Goal: Transaction & Acquisition: Book appointment/travel/reservation

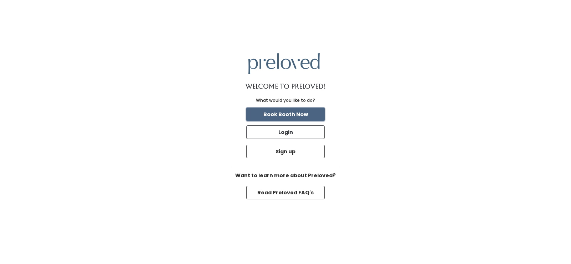
click at [276, 116] on button "Book Booth Now" at bounding box center [285, 114] width 79 height 14
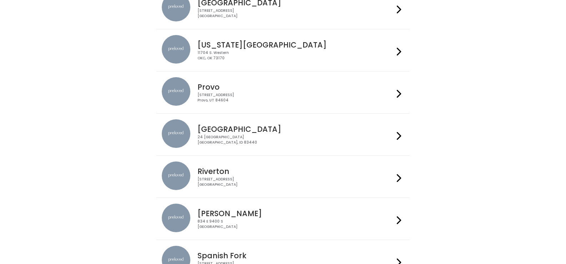
scroll to position [214, 0]
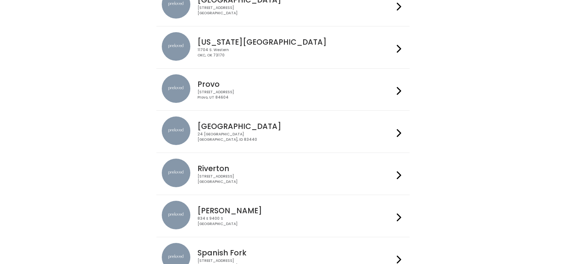
click at [379, 133] on div "24 South 1st West Rexburg, ID 83440" at bounding box center [295, 137] width 196 height 10
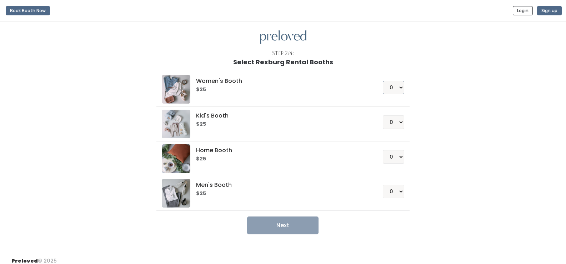
click at [401, 89] on select "0 1 2 3 4" at bounding box center [393, 88] width 21 height 14
select select "1"
click at [383, 81] on select "0 1 2 3 4" at bounding box center [393, 88] width 21 height 14
click at [400, 188] on select "0 1 2 3 4" at bounding box center [393, 191] width 21 height 14
select select "1"
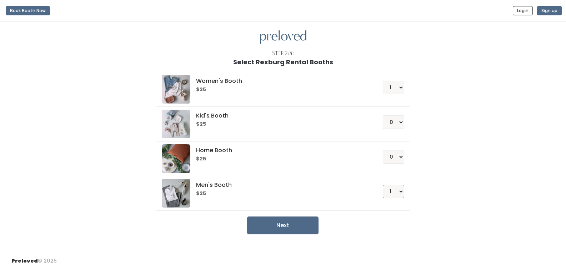
click at [383, 184] on select "0 1 2 3 4" at bounding box center [393, 191] width 21 height 14
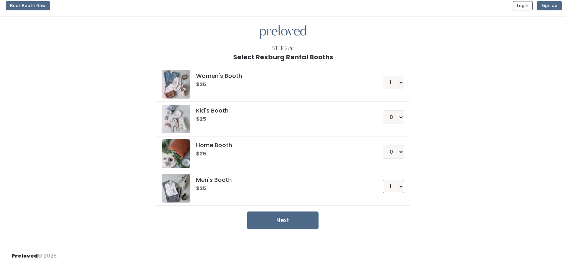
scroll to position [6, 0]
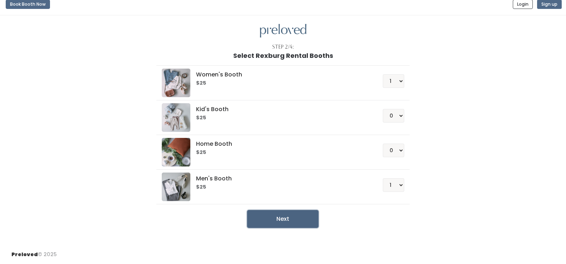
click at [279, 221] on button "Next" at bounding box center [282, 219] width 71 height 18
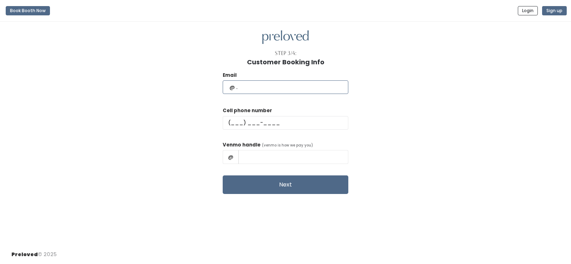
click at [270, 88] on input "text" at bounding box center [286, 87] width 126 height 14
type input "[EMAIL_ADDRESS][DOMAIN_NAME]"
type input "(208) 310-6996"
type input "kacey call"
drag, startPoint x: 278, startPoint y: 157, endPoint x: 284, endPoint y: 169, distance: 13.4
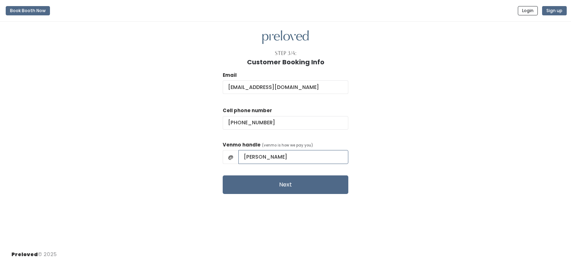
click at [278, 157] on input "kacey call" at bounding box center [293, 157] width 110 height 14
click at [305, 154] on input "kacey call" at bounding box center [293, 157] width 110 height 14
drag, startPoint x: 304, startPoint y: 155, endPoint x: 246, endPoint y: 171, distance: 60.2
click at [246, 171] on form "Email kccall99@yahoo.com Cell phone number (208) 310-6996 Venmo handle (venmo i…" at bounding box center [286, 132] width 126 height 122
type input "Kacey-Call-1"
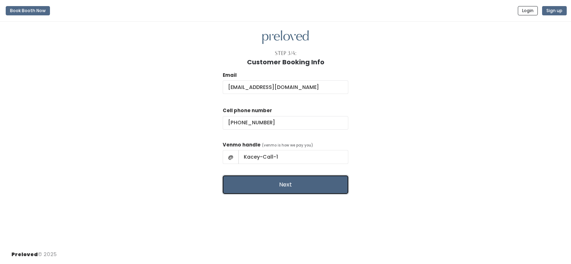
click at [282, 188] on button "Next" at bounding box center [286, 184] width 126 height 19
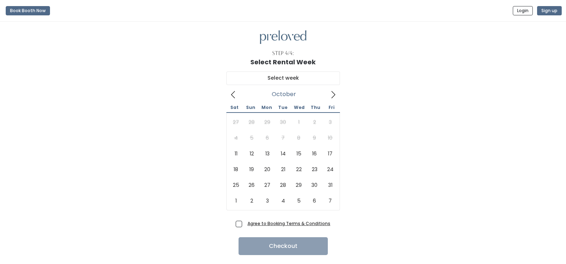
click at [333, 95] on icon at bounding box center [333, 95] width 8 height 8
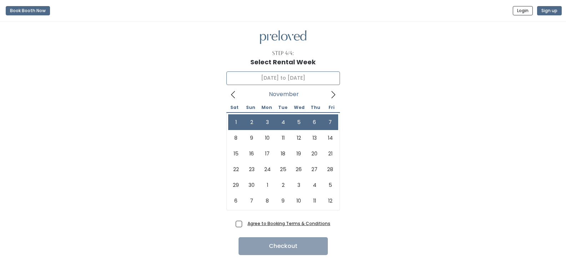
click at [232, 97] on icon at bounding box center [233, 95] width 8 height 8
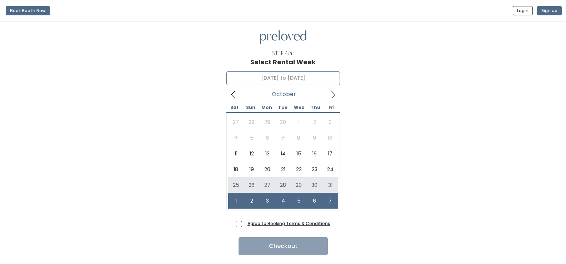
type input "October 25 to October 31"
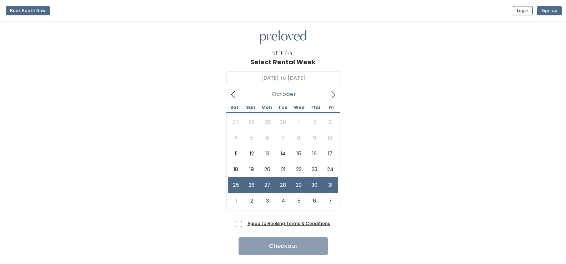
click at [244, 223] on span "Agree to Booking Terms & Conditions" at bounding box center [287, 222] width 86 height 7
click at [244, 223] on input "Agree to Booking Terms & Conditions" at bounding box center [246, 221] width 5 height 5
checkbox input "true"
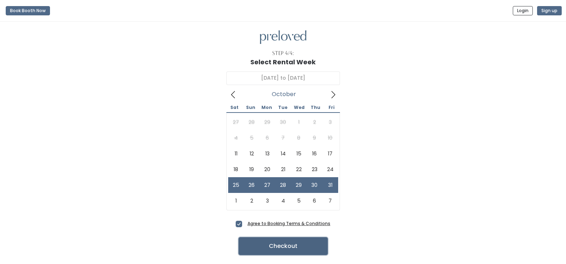
click at [280, 245] on button "Checkout" at bounding box center [282, 246] width 89 height 18
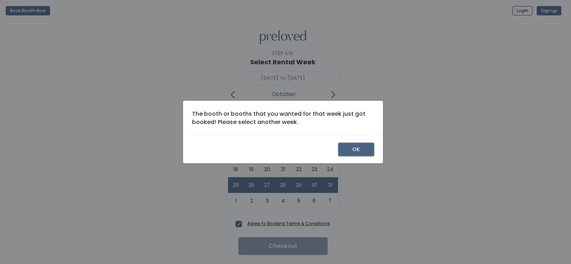
click at [356, 150] on button "OK" at bounding box center [356, 150] width 36 height 14
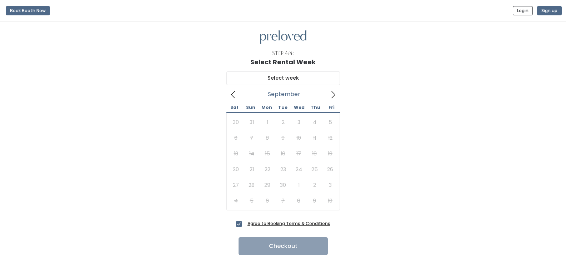
click at [331, 98] on icon at bounding box center [333, 94] width 4 height 7
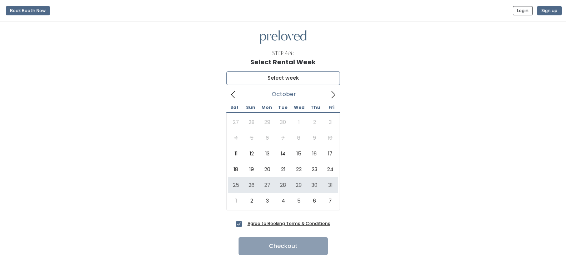
type input "[DATE] to [DATE]"
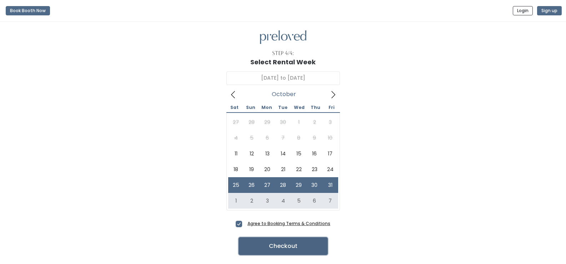
click at [301, 244] on button "Checkout" at bounding box center [282, 246] width 89 height 18
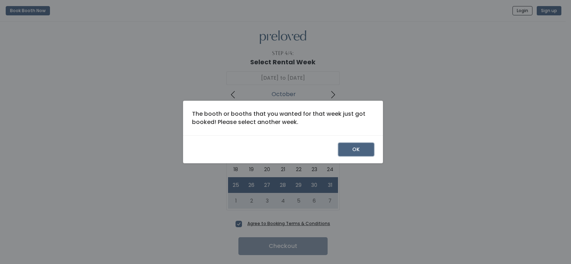
click at [363, 150] on button "OK" at bounding box center [356, 150] width 36 height 14
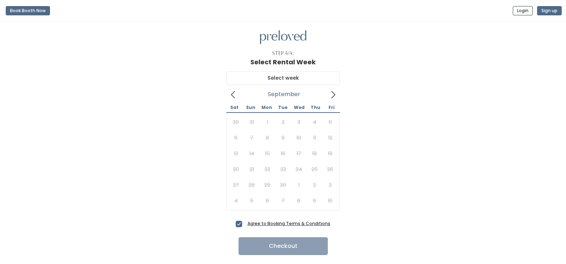
click at [333, 97] on icon at bounding box center [333, 95] width 8 height 8
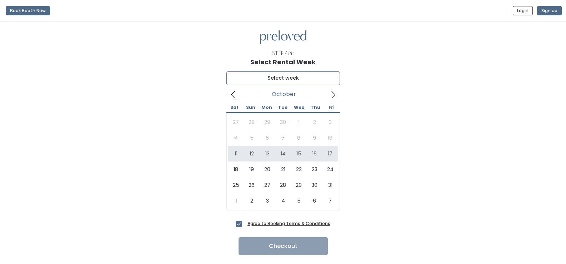
type input "[DATE] to [DATE]"
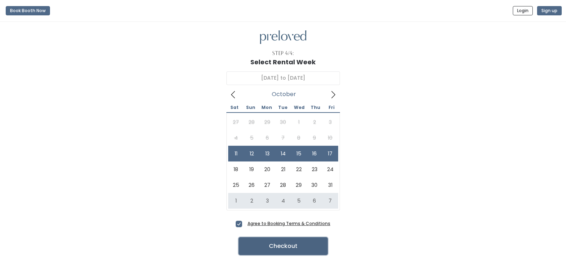
click at [287, 245] on button "Checkout" at bounding box center [282, 246] width 89 height 18
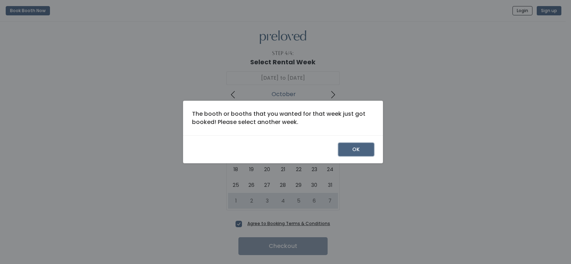
click at [363, 150] on button "OK" at bounding box center [356, 150] width 36 height 14
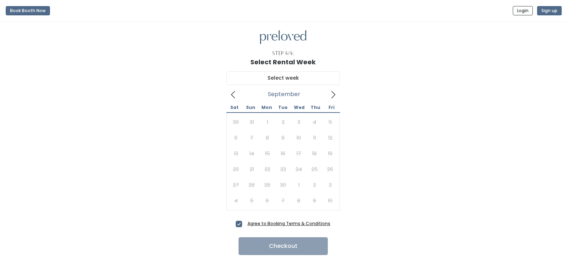
click at [330, 93] on icon at bounding box center [333, 95] width 8 height 8
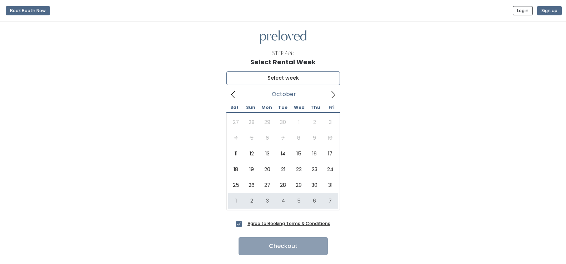
type input "November 1 to November 7"
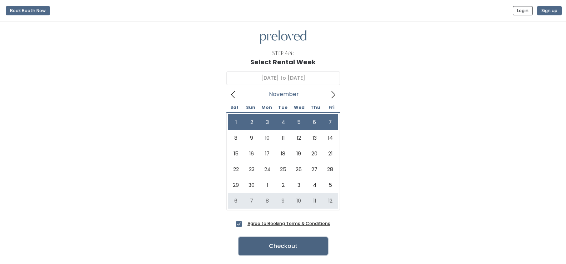
click at [292, 247] on button "Checkout" at bounding box center [282, 246] width 89 height 18
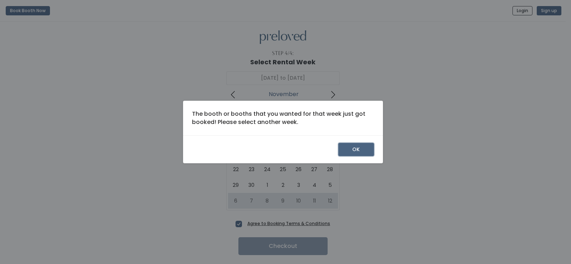
click at [361, 152] on button "OK" at bounding box center [356, 150] width 36 height 14
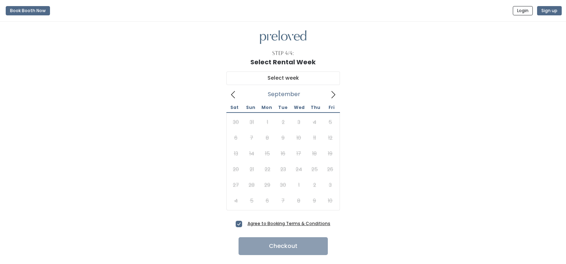
click at [332, 96] on icon at bounding box center [333, 95] width 8 height 8
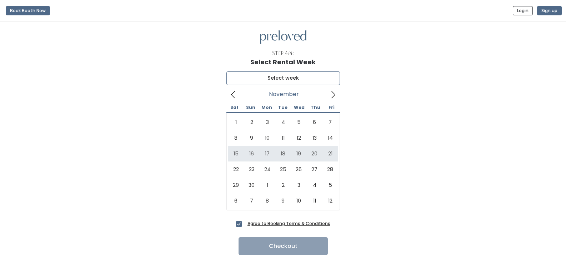
type input "November 15 to November 21"
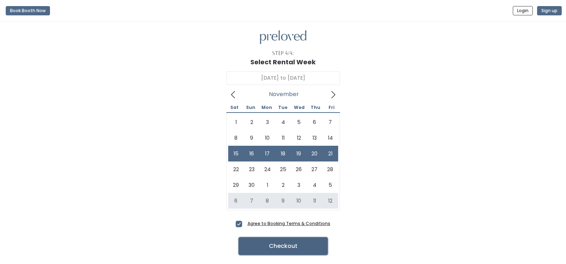
click at [296, 245] on button "Checkout" at bounding box center [282, 246] width 89 height 18
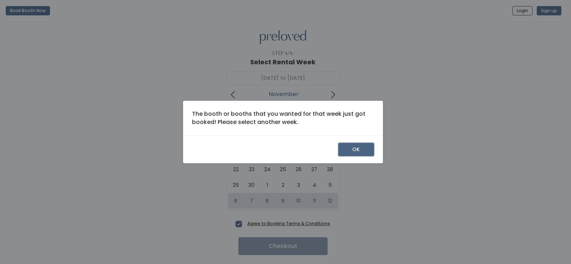
click at [363, 150] on button "OK" at bounding box center [356, 150] width 36 height 14
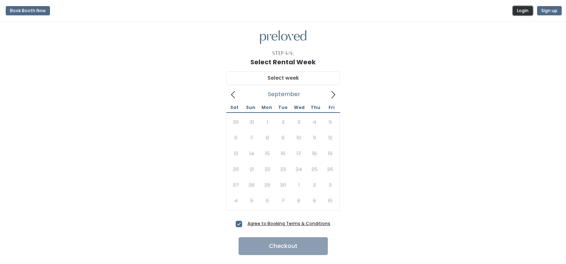
click at [522, 9] on button "Login" at bounding box center [522, 10] width 20 height 9
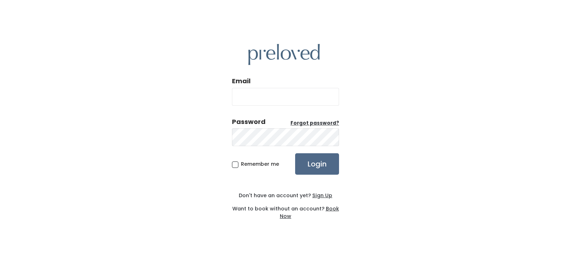
click at [276, 95] on input "Email" at bounding box center [285, 97] width 107 height 18
drag, startPoint x: 411, startPoint y: 100, endPoint x: 382, endPoint y: 86, distance: 32.9
click at [411, 100] on div "Email Password Forgot password? Remember me Login Don't have an account yet? Si…" at bounding box center [285, 132] width 571 height 264
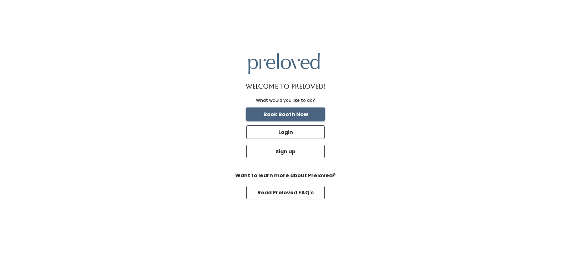
click at [282, 112] on button "Book Booth Now" at bounding box center [285, 114] width 79 height 14
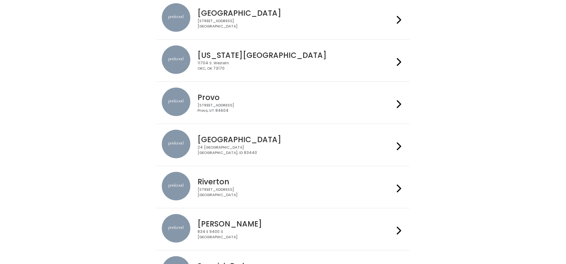
scroll to position [170, 0]
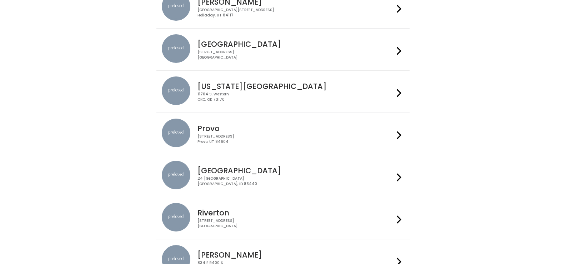
click at [284, 177] on div "24 South 1st West Rexburg, ID 83440" at bounding box center [295, 181] width 196 height 10
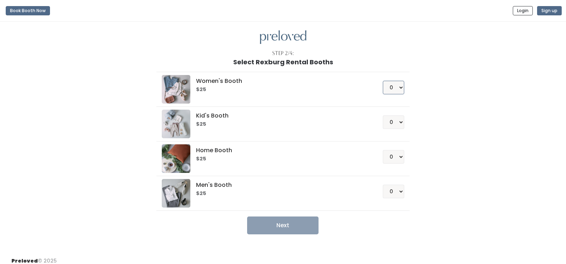
click at [396, 90] on select "0 1 2 3 4" at bounding box center [393, 88] width 21 height 14
select select "1"
click at [383, 81] on select "0 1 2 3 4" at bounding box center [393, 88] width 21 height 14
click at [400, 195] on select "0 1 2 3 4" at bounding box center [393, 191] width 21 height 14
select select "1"
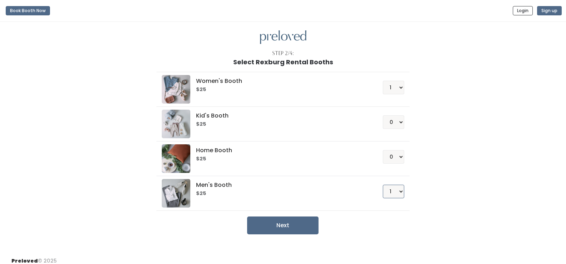
click at [383, 184] on select "0 1 2 3 4" at bounding box center [393, 191] width 21 height 14
click at [268, 224] on button "Next" at bounding box center [282, 225] width 71 height 18
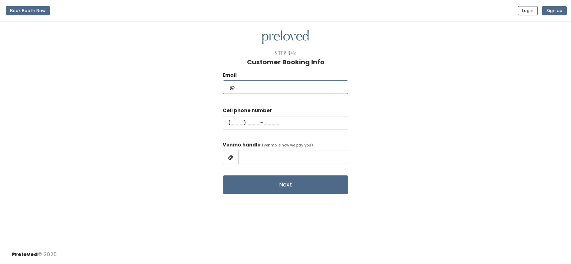
click at [287, 88] on input "text" at bounding box center [286, 87] width 126 height 14
type input "[EMAIL_ADDRESS][DOMAIN_NAME]"
type input "[PHONE_NUMBER]"
click at [305, 157] on input "kacey call" at bounding box center [293, 157] width 110 height 14
type input "k"
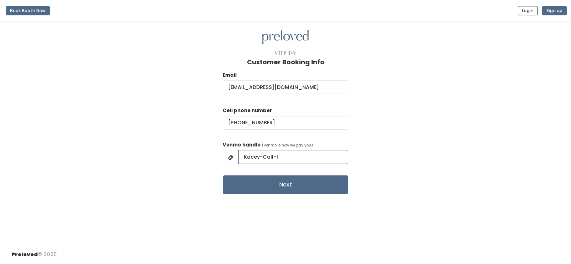
type input "Kacey-Call-1"
click at [223, 175] on button "Next" at bounding box center [286, 184] width 126 height 19
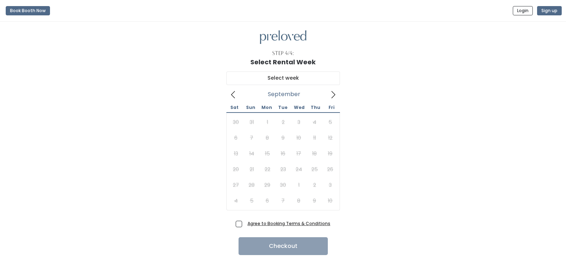
click at [332, 97] on icon at bounding box center [333, 95] width 8 height 8
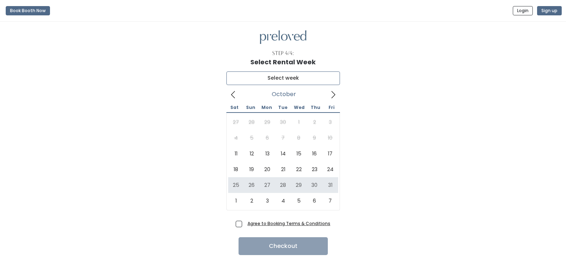
type input "[DATE] to [DATE]"
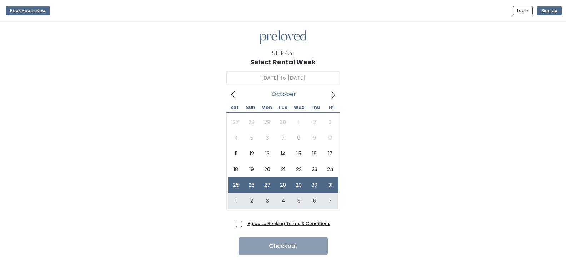
click at [244, 224] on span "Agree to Booking Terms & Conditions" at bounding box center [287, 222] width 86 height 7
click at [244, 224] on input "Agree to Booking Terms & Conditions" at bounding box center [246, 221] width 5 height 5
checkbox input "true"
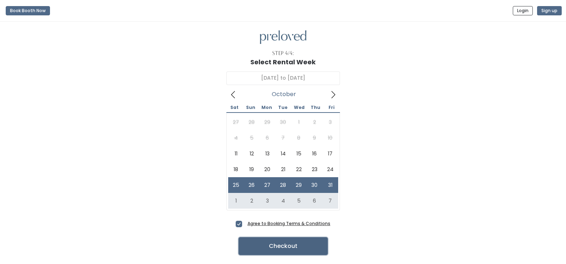
click at [265, 241] on button "Checkout" at bounding box center [282, 246] width 89 height 18
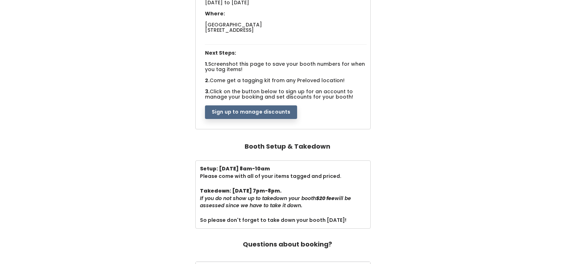
scroll to position [107, 0]
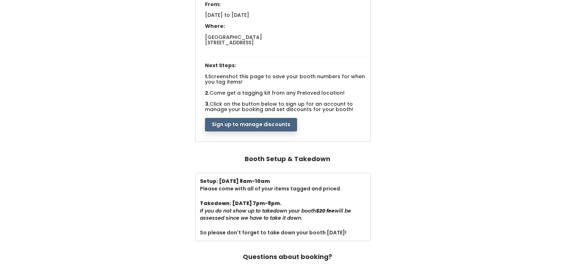
click at [275, 126] on button "Sign up to manage discounts" at bounding box center [251, 125] width 92 height 14
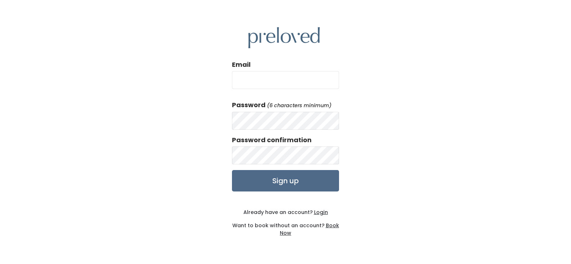
click at [291, 79] on input "Email" at bounding box center [285, 80] width 107 height 18
type input "kccall99@yahoo.com"
click at [213, 131] on div "Email kccall99@yahoo.com Password (6 characters minimum) Password confirmation …" at bounding box center [285, 132] width 571 height 264
click at [232, 170] on input "Sign up" at bounding box center [285, 180] width 107 height 21
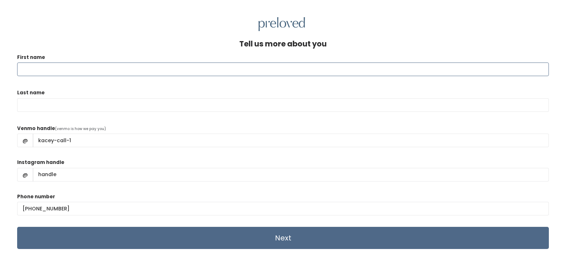
click at [233, 68] on input "First name" at bounding box center [282, 69] width 531 height 14
type input "Kacey"
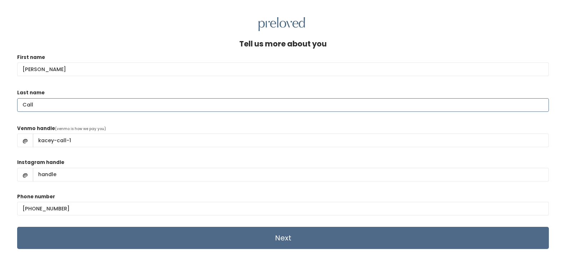
type input "Call"
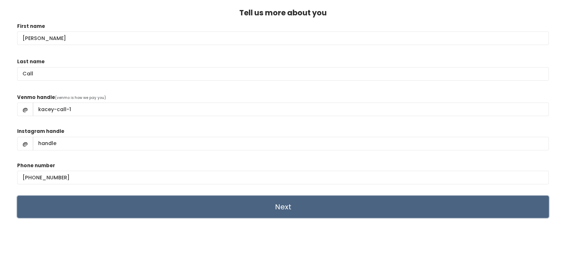
click at [254, 209] on input "Next" at bounding box center [282, 207] width 531 height 22
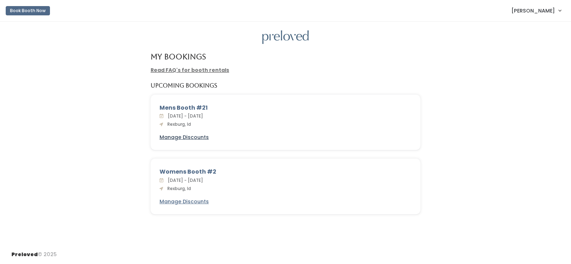
click at [194, 136] on u "Manage Discounts" at bounding box center [184, 136] width 49 height 7
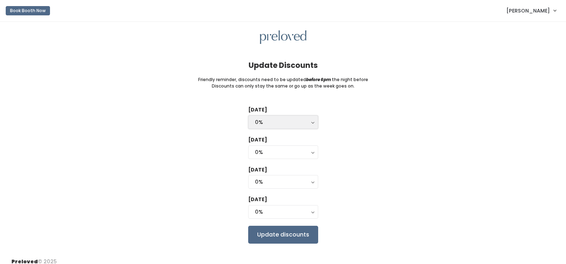
click at [310, 124] on button "0%" at bounding box center [283, 122] width 70 height 14
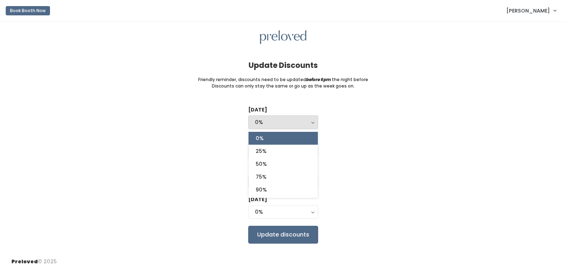
click at [385, 151] on div "[DATE] 0% 25% 50% 75% 90% 0% 0% 25% 50% 75% 90% [DATE] 0% 25% 50% 75% 90% 0% [D…" at bounding box center [282, 174] width 543 height 137
